Goal: Task Accomplishment & Management: Manage account settings

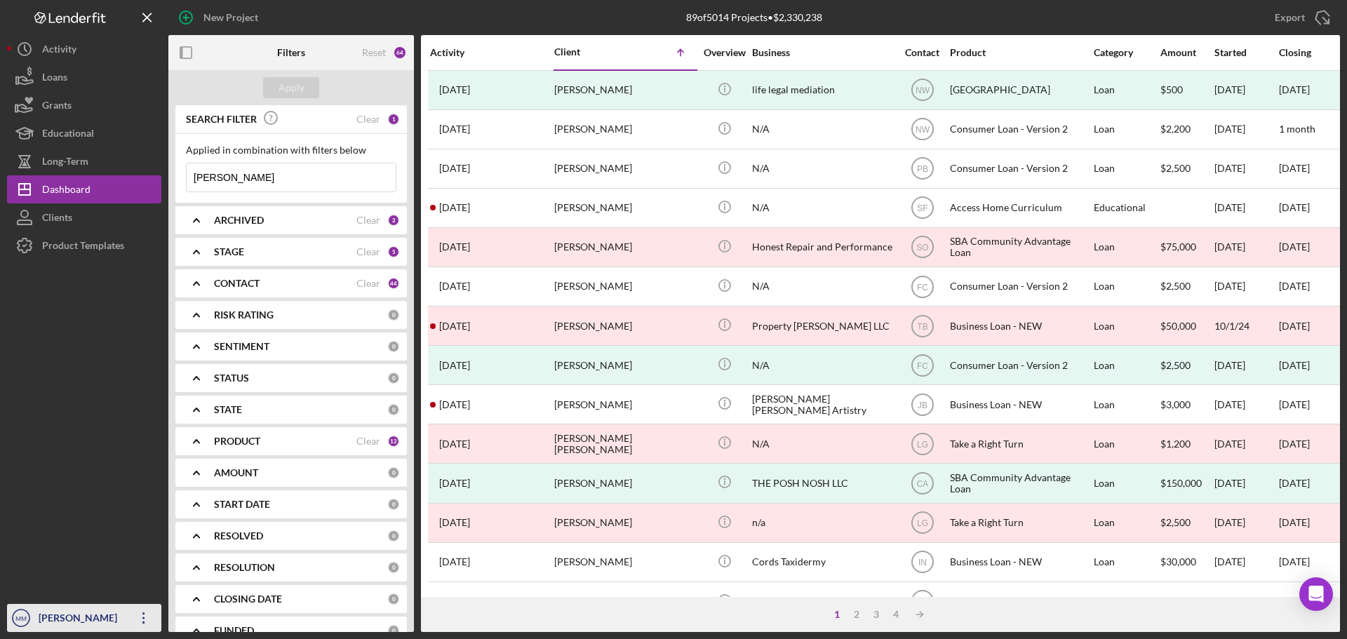
click at [144, 615] on icon "Icon/Overflow" at bounding box center [143, 618] width 35 height 35
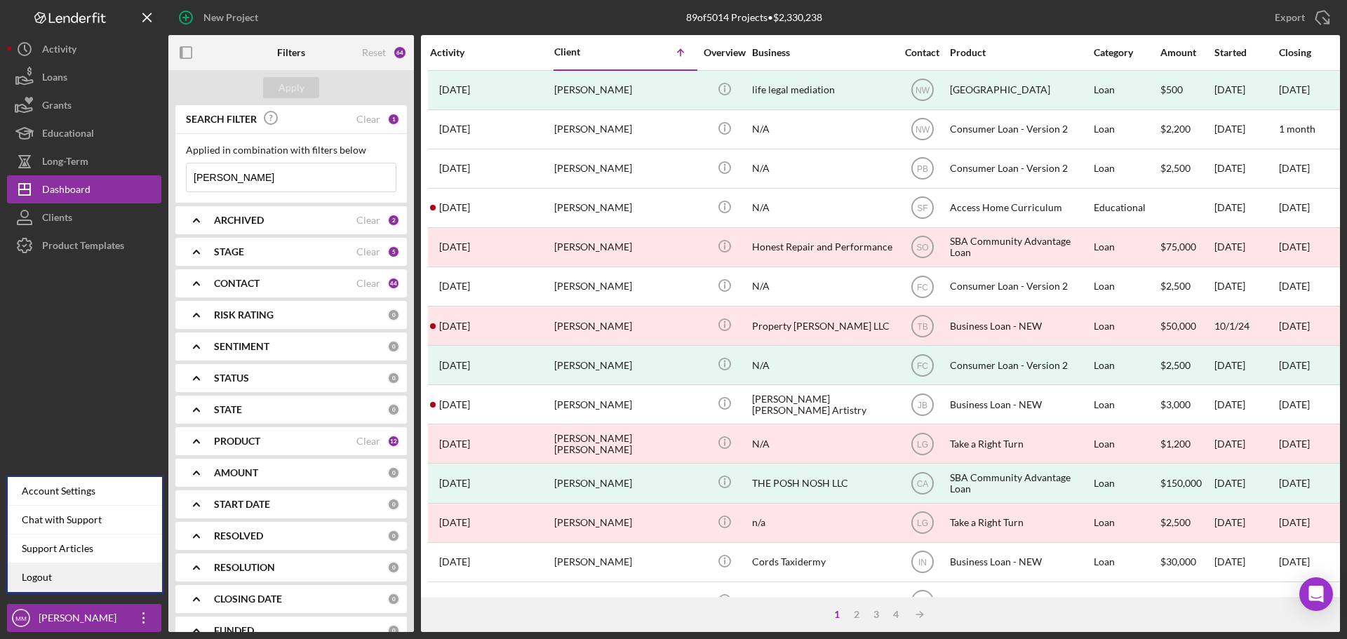
click at [85, 578] on link "Logout" at bounding box center [85, 577] width 154 height 29
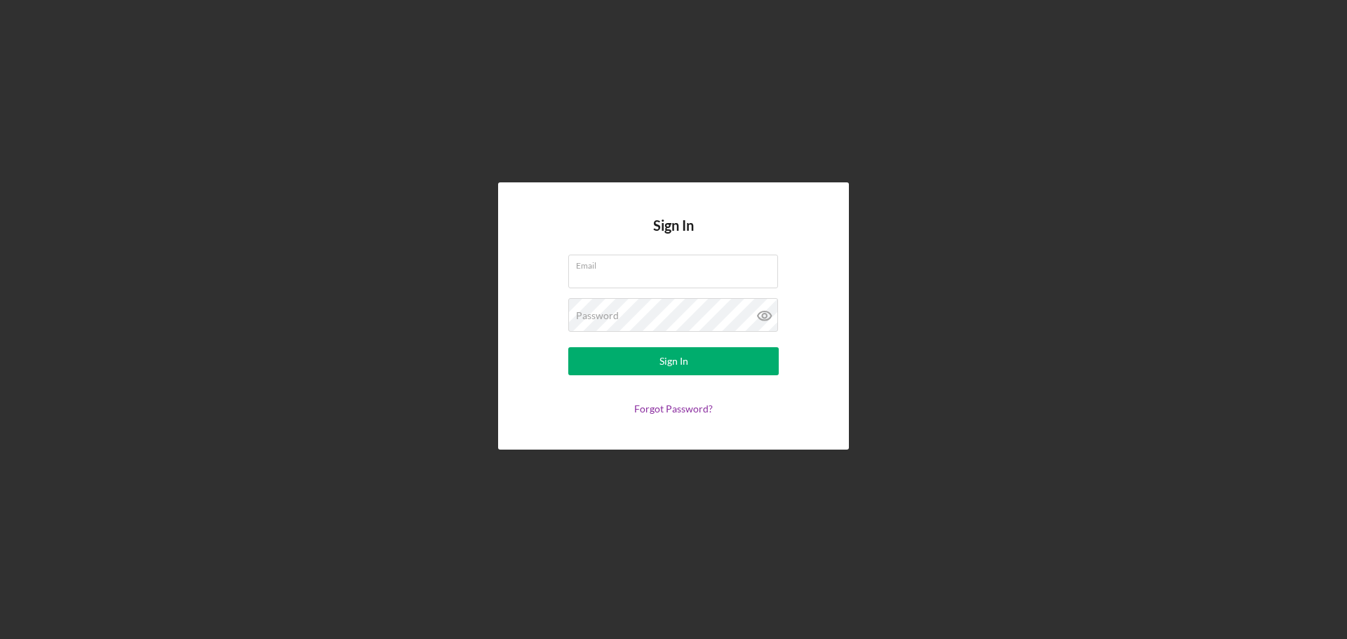
type input "[EMAIL_ADDRESS][DOMAIN_NAME]"
